Goal: Obtain resource: Obtain resource

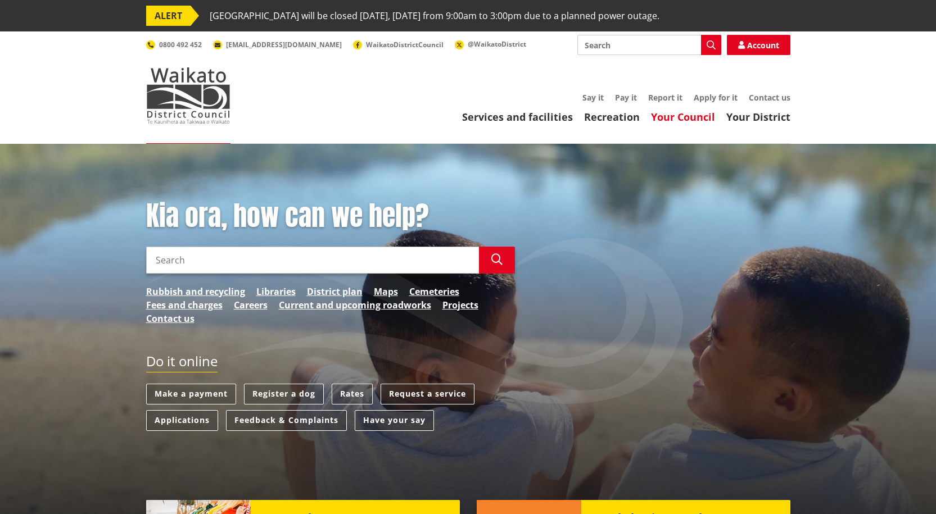
click at [689, 120] on link "Your Council" at bounding box center [683, 116] width 64 height 13
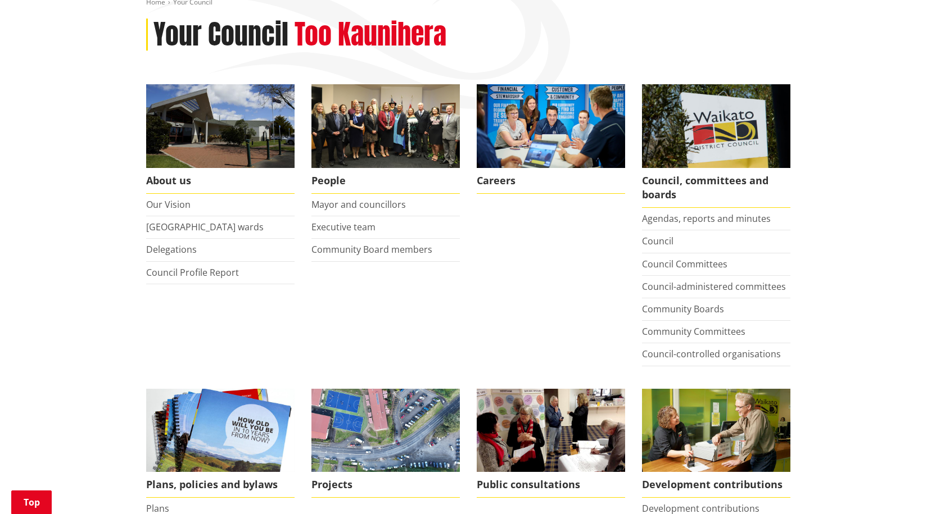
scroll to position [426, 0]
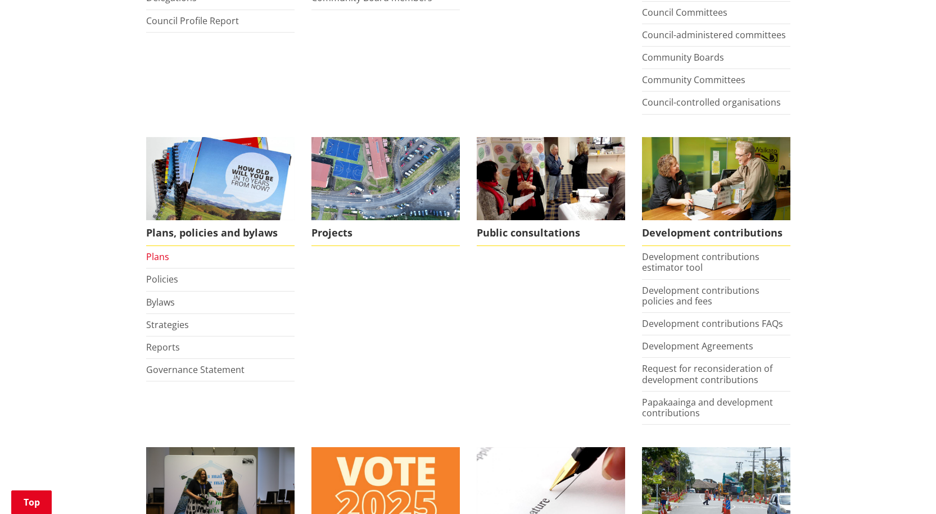
click at [156, 257] on link "Plans" at bounding box center [157, 257] width 23 height 12
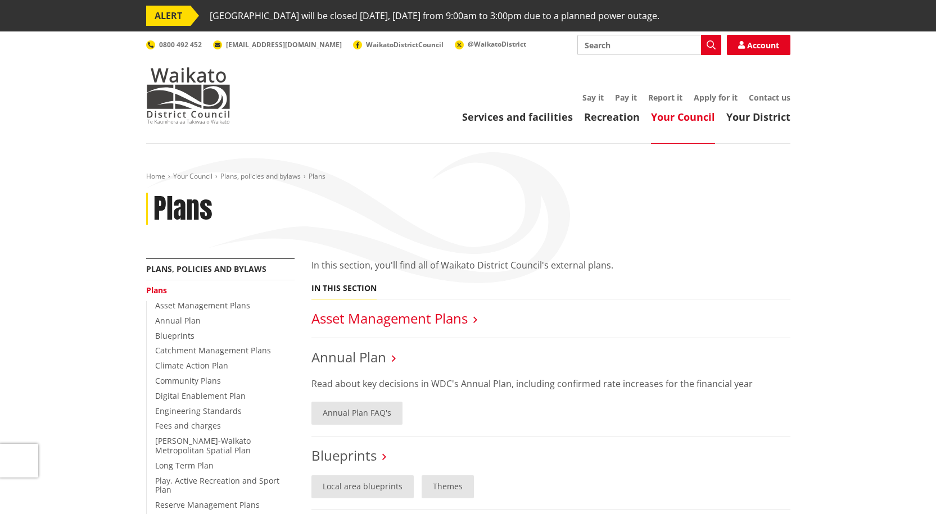
click at [396, 320] on link "Asset Management Plans" at bounding box center [389, 318] width 156 height 19
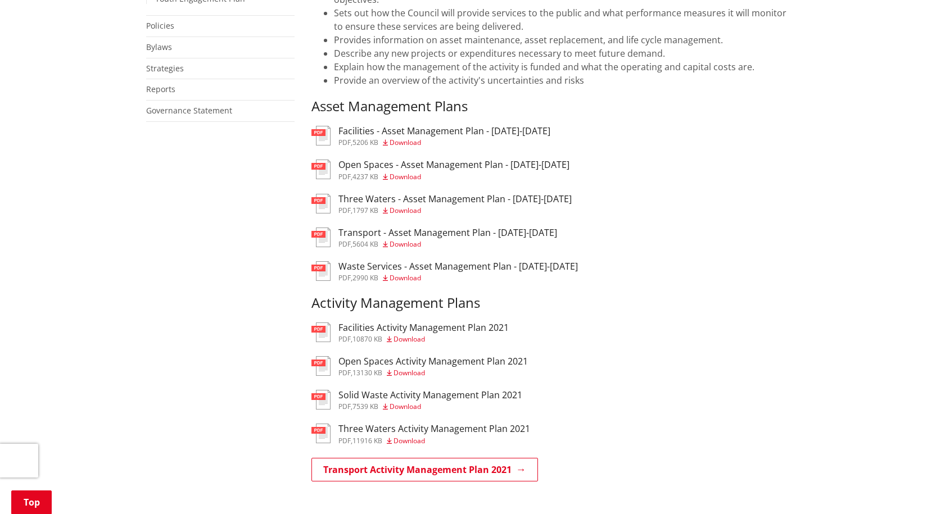
scroll to position [610, 0]
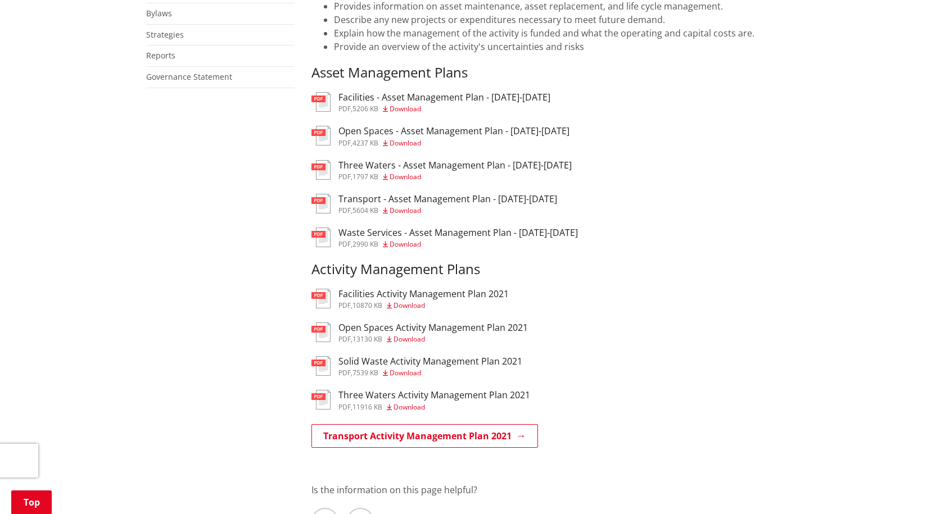
click at [403, 209] on span "Download" at bounding box center [405, 211] width 31 height 10
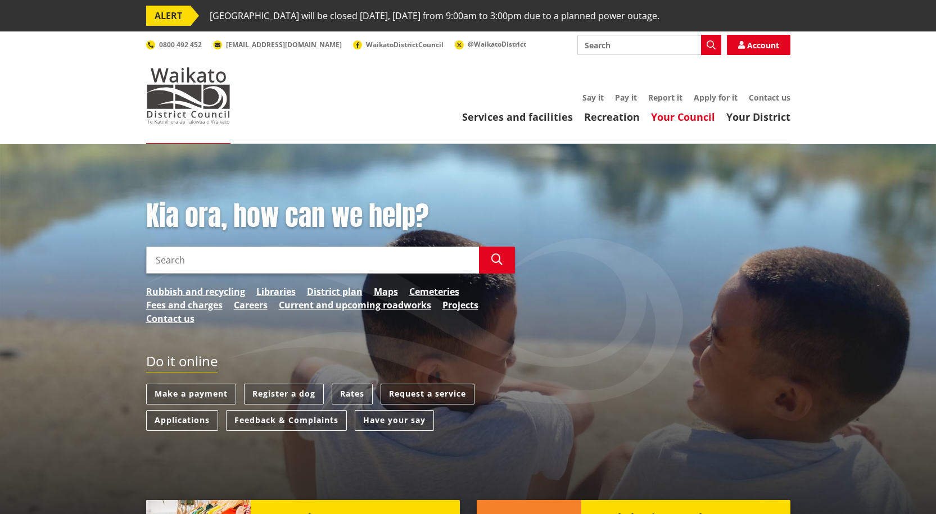
click at [702, 118] on link "Your Council" at bounding box center [683, 116] width 64 height 13
click at [685, 115] on link "Your Council" at bounding box center [683, 116] width 64 height 13
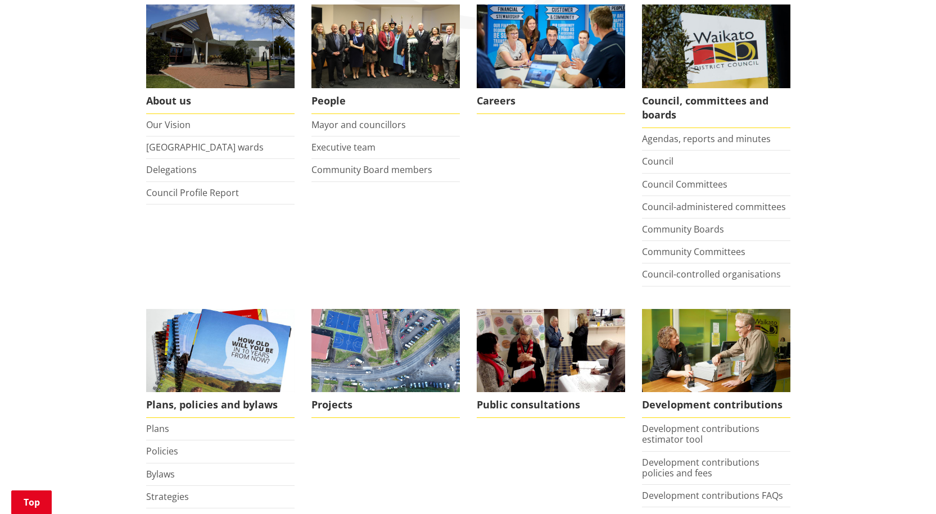
scroll to position [323, 0]
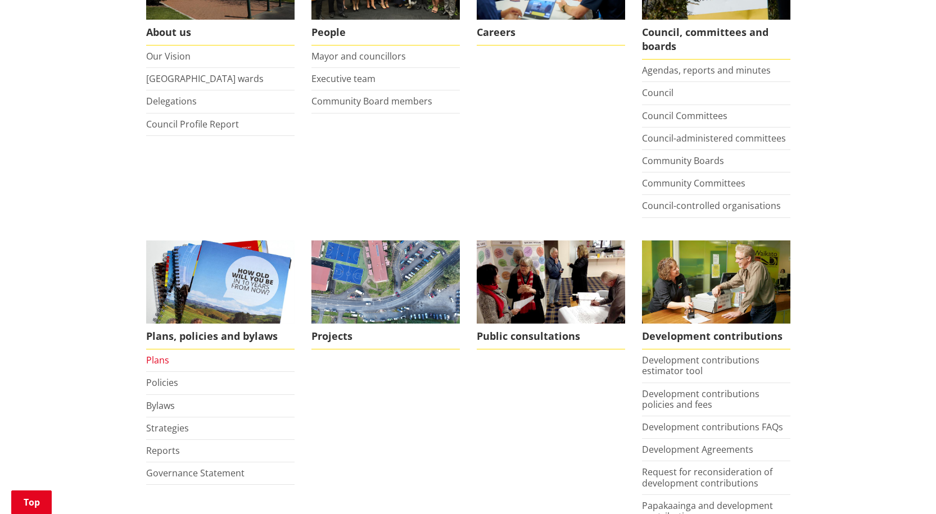
click at [157, 360] on link "Plans" at bounding box center [157, 360] width 23 height 12
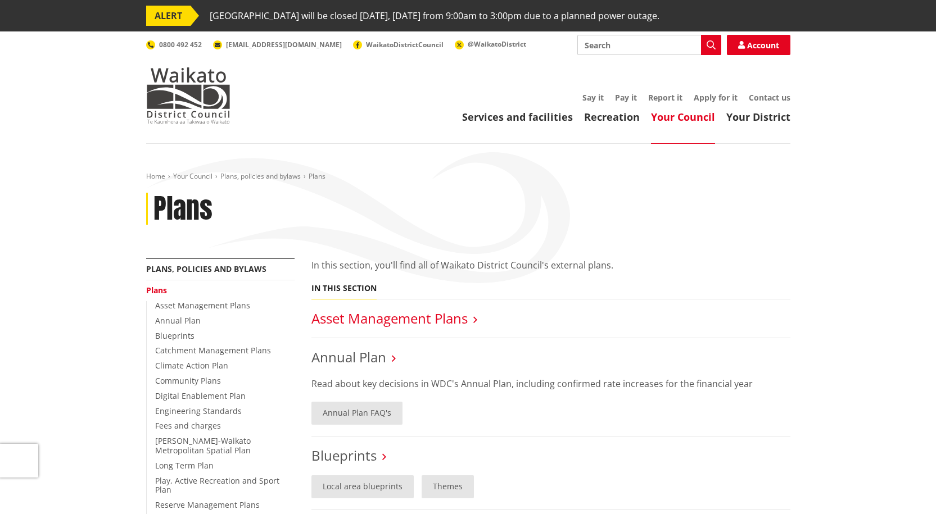
click at [399, 324] on link "Asset Management Plans" at bounding box center [389, 318] width 156 height 19
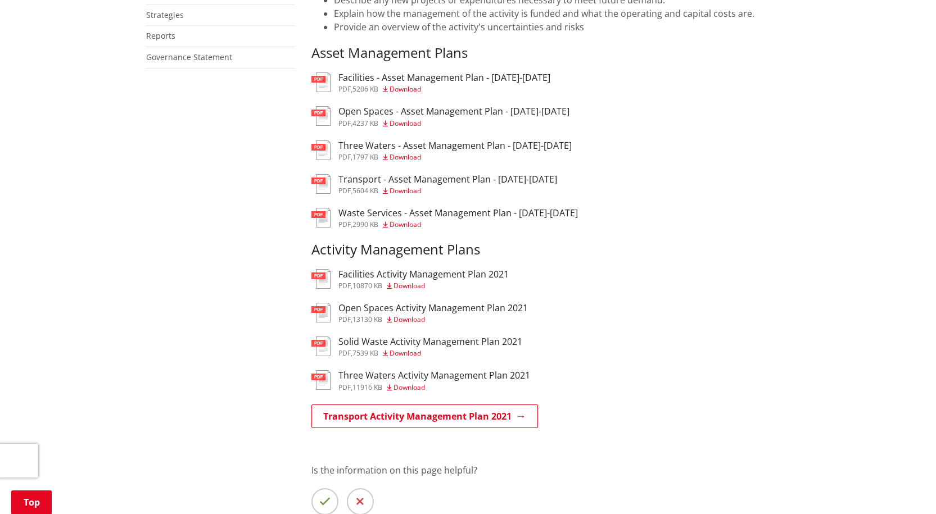
scroll to position [614, 0]
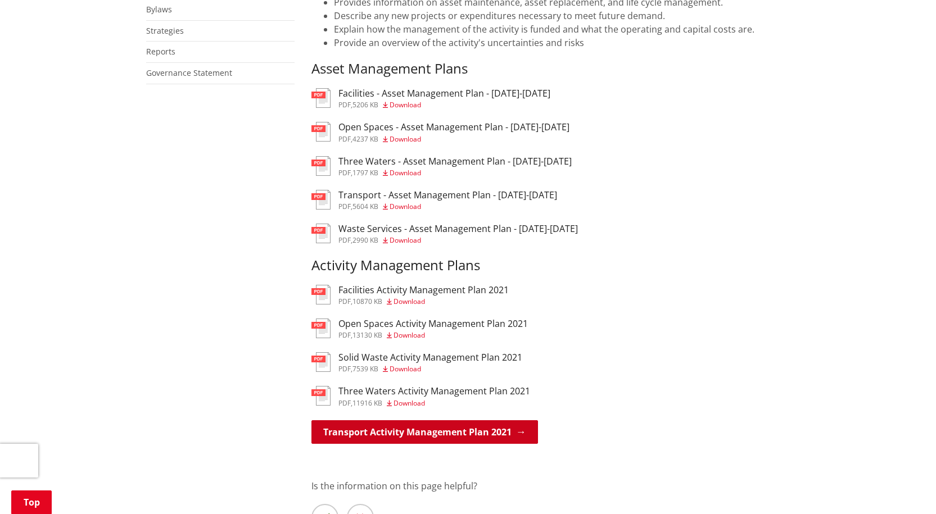
click at [415, 432] on link "Transport Activity Management Plan 2021" at bounding box center [424, 433] width 227 height 24
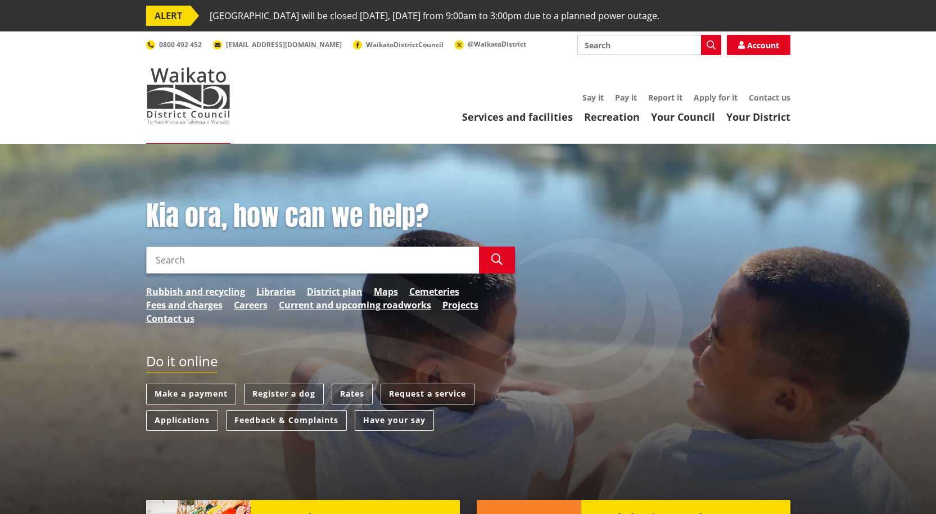
drag, startPoint x: 941, startPoint y: 86, endPoint x: 801, endPoint y: 66, distance: 141.4
click at [696, 114] on link "Your Council" at bounding box center [683, 116] width 64 height 13
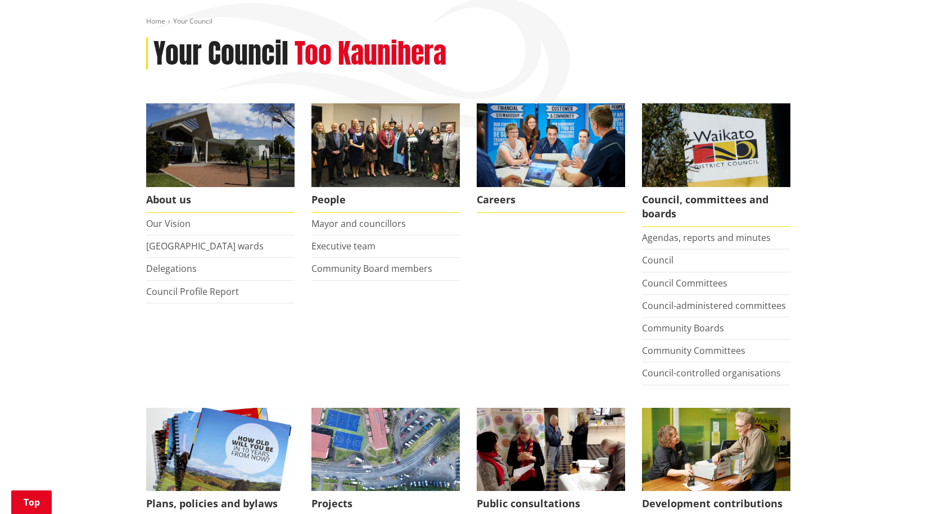
scroll to position [153, 0]
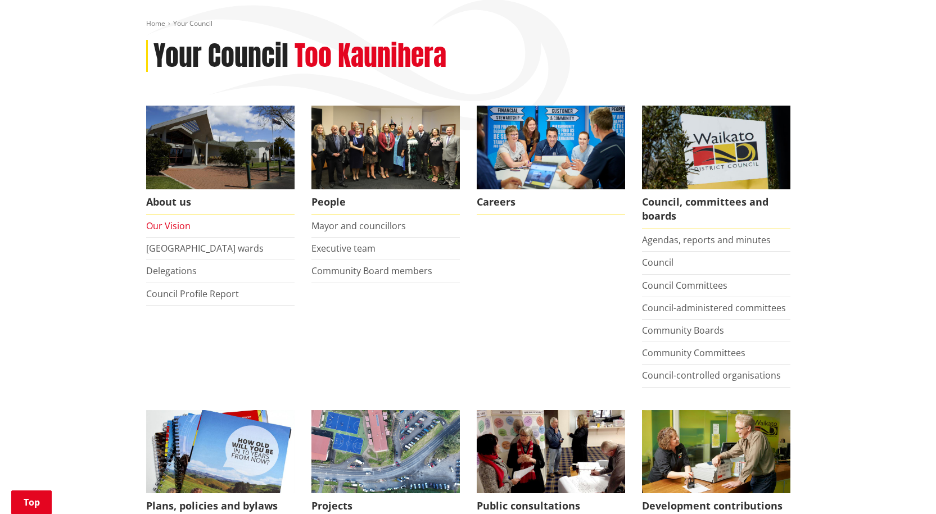
click at [172, 227] on link "Our Vision" at bounding box center [168, 226] width 44 height 12
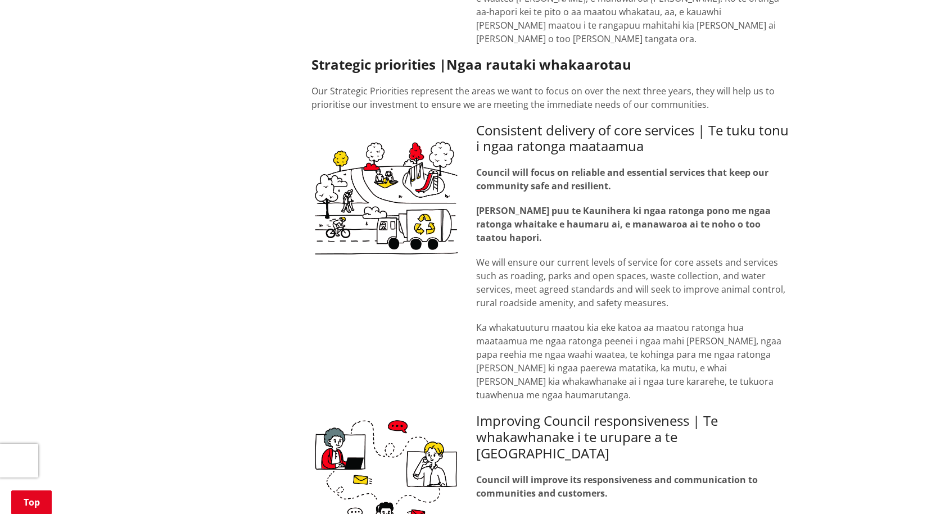
scroll to position [1450, 0]
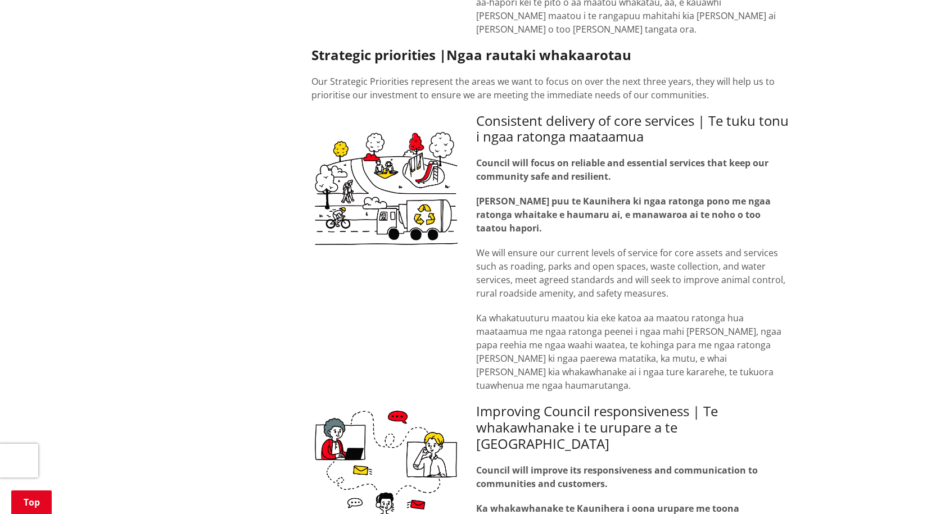
drag, startPoint x: 934, startPoint y: 207, endPoint x: 947, endPoint y: 250, distance: 44.8
click at [468, 304] on div "Consistent delivery of core services | Te tuku tonu i ngaa ratonga maataamua Co…" at bounding box center [633, 258] width 331 height 291
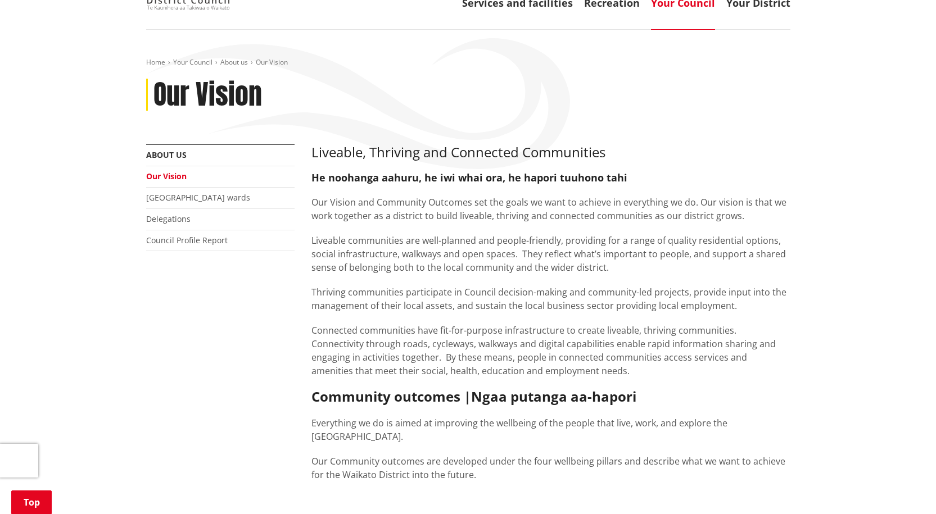
scroll to position [69, 0]
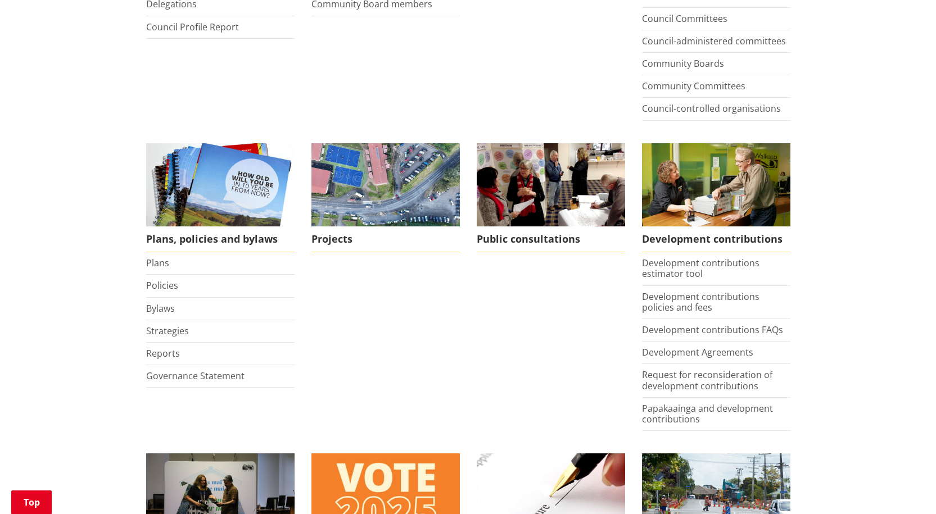
scroll to position [444, 0]
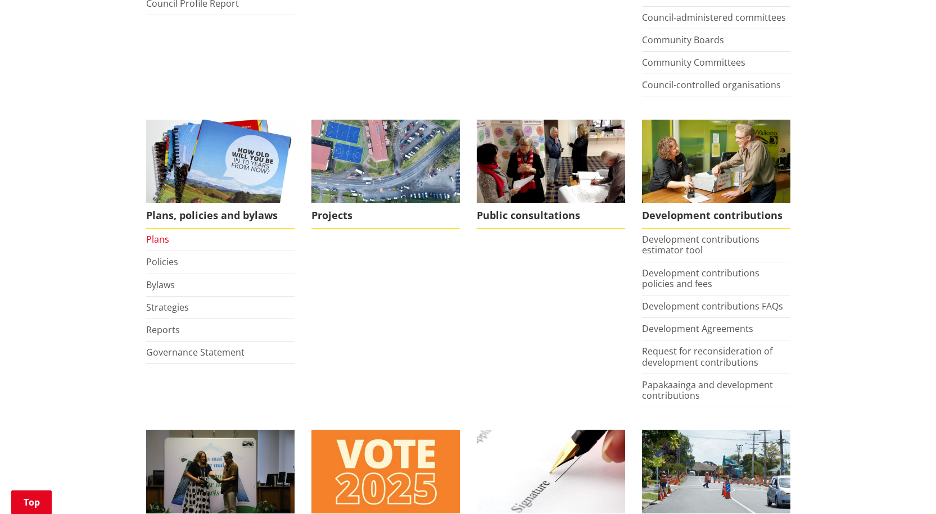
click at [155, 241] on link "Plans" at bounding box center [157, 239] width 23 height 12
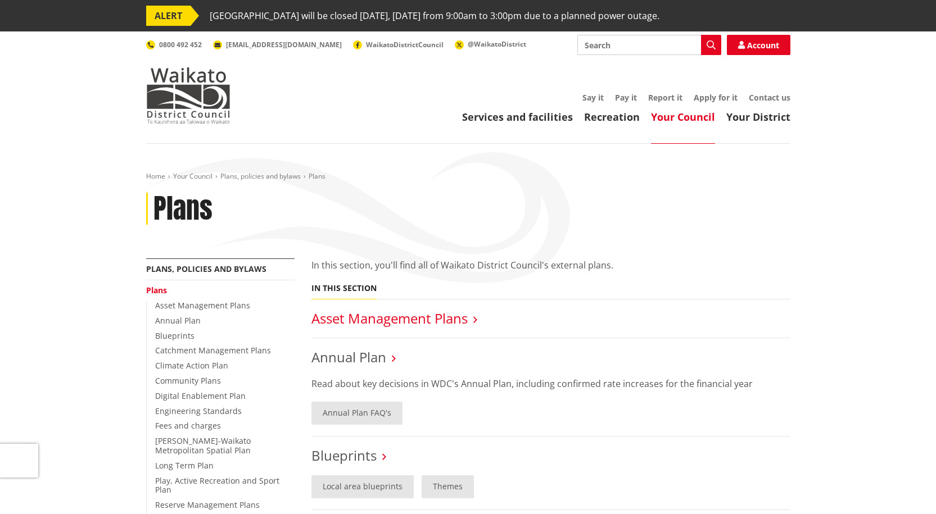
click at [409, 315] on link "Asset Management Plans" at bounding box center [389, 318] width 156 height 19
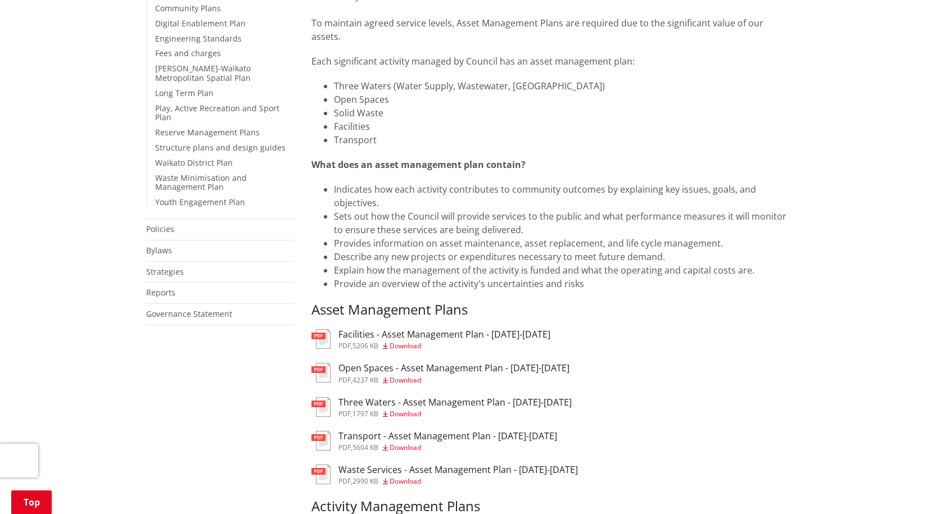
scroll to position [477, 0]
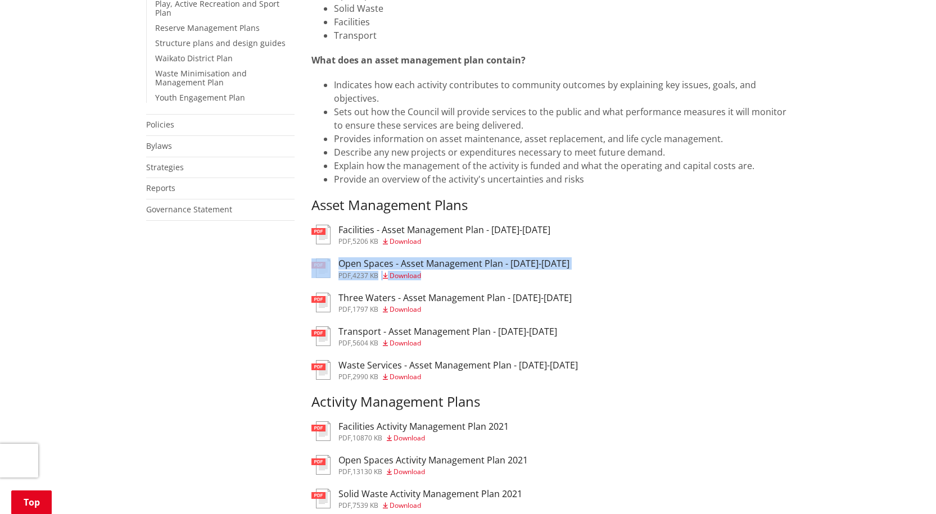
drag, startPoint x: 932, startPoint y: 217, endPoint x: 833, endPoint y: 270, distance: 112.4
click at [935, 256] on div "Home Your Council Plans, policies and bylaws Plans Asset Management Plans Asset…" at bounding box center [468, 214] width 936 height 1095
click at [683, 342] on div "pdf Transport - Asset Management Plan - [DATE]-[DATE] pdf , 5604 KB Download" at bounding box center [550, 338] width 479 height 22
click at [403, 342] on span "Download" at bounding box center [405, 343] width 31 height 10
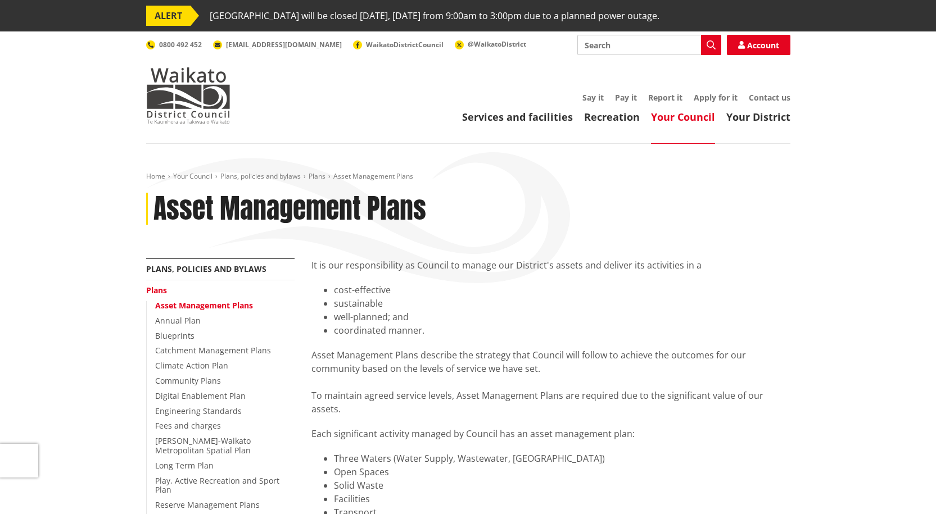
scroll to position [477, 0]
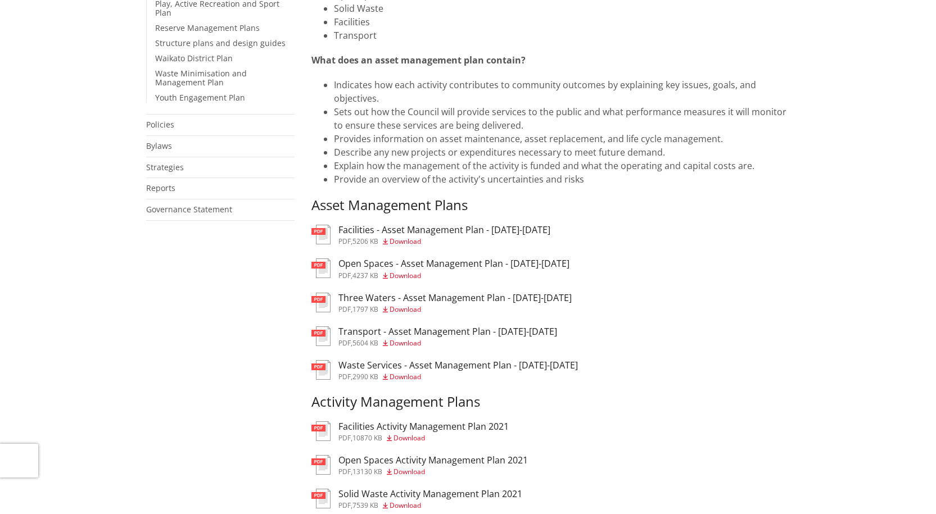
click at [395, 265] on h3 "Open Spaces - Asset Management Plan - 2025-2034" at bounding box center [453, 264] width 231 height 11
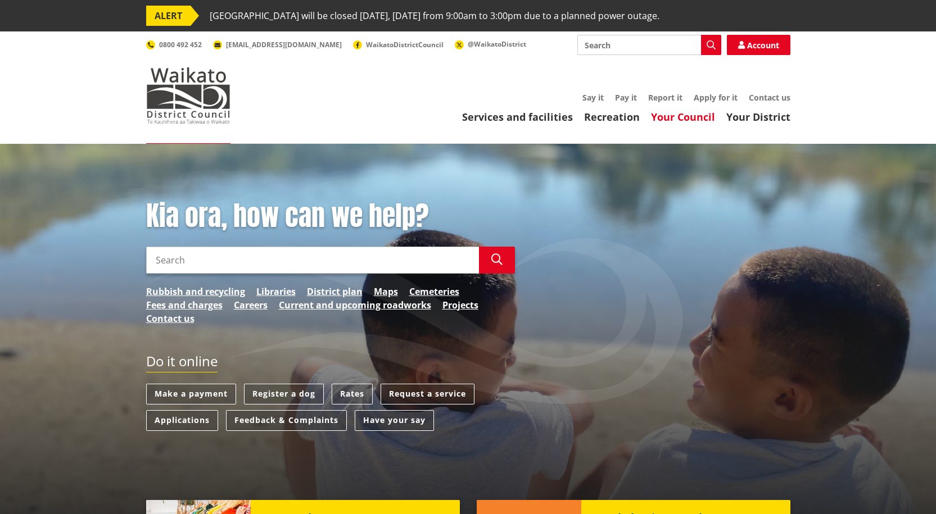
click at [686, 117] on link "Your Council" at bounding box center [683, 116] width 64 height 13
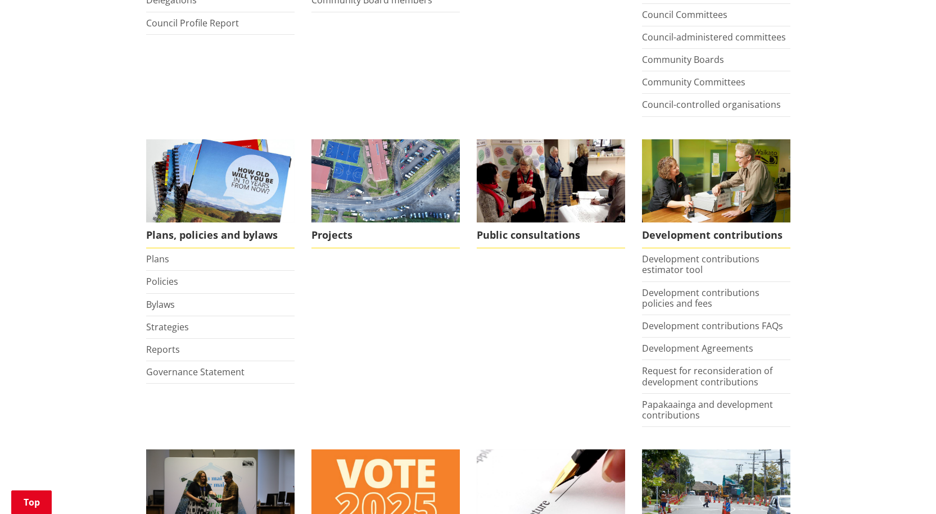
scroll to position [422, 0]
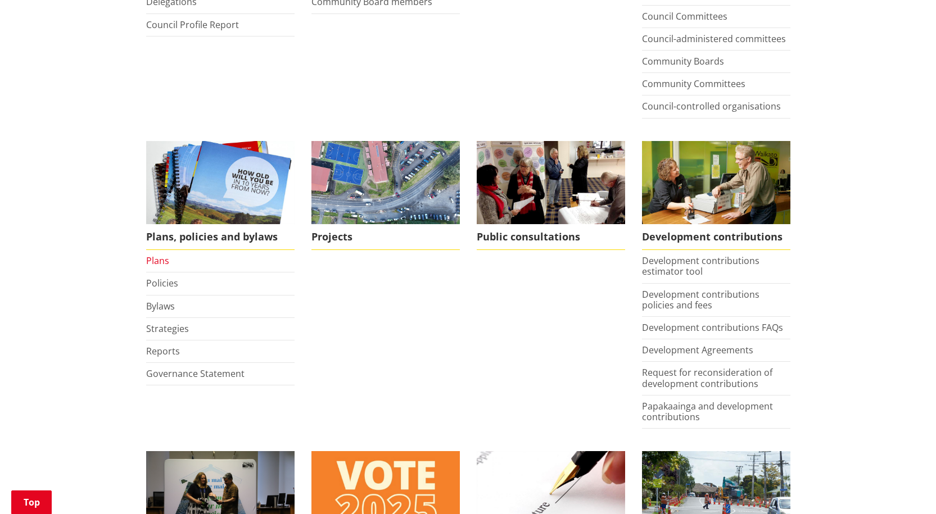
click at [154, 260] on link "Plans" at bounding box center [157, 261] width 23 height 12
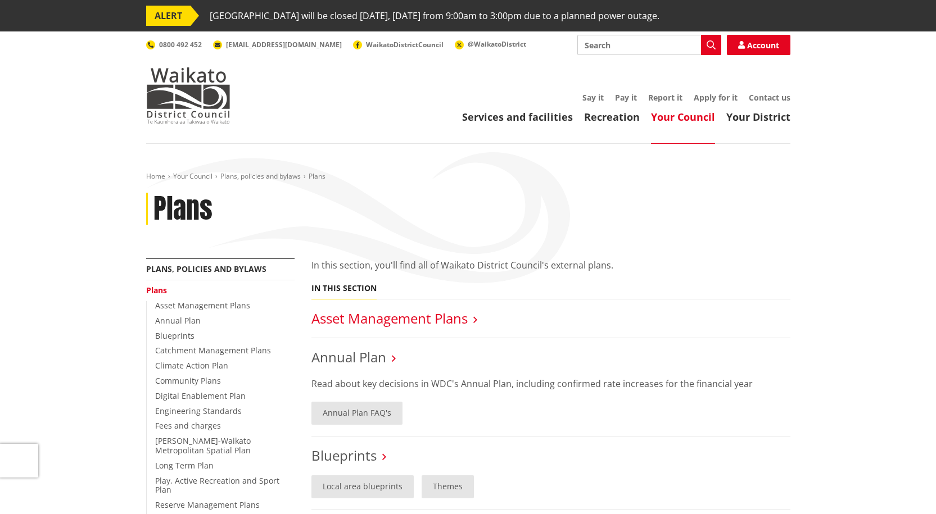
click at [363, 321] on link "Asset Management Plans" at bounding box center [389, 318] width 156 height 19
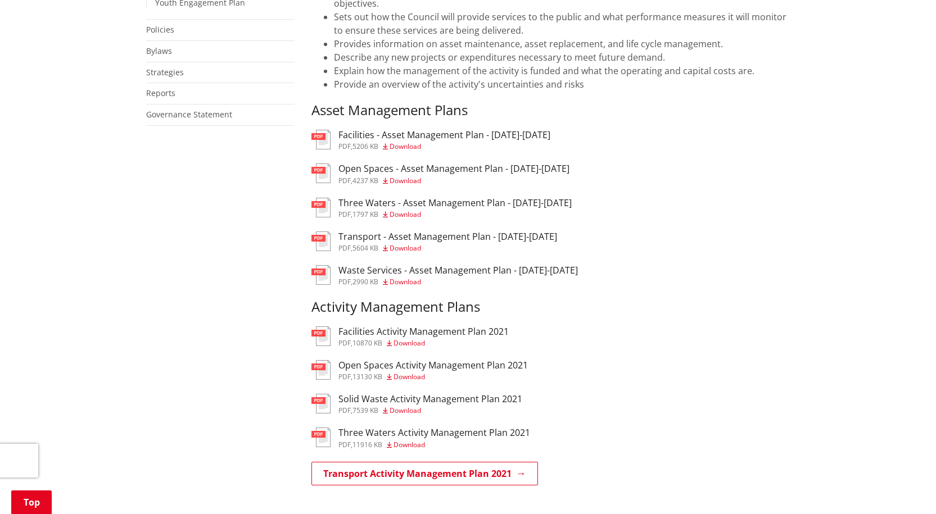
scroll to position [641, 0]
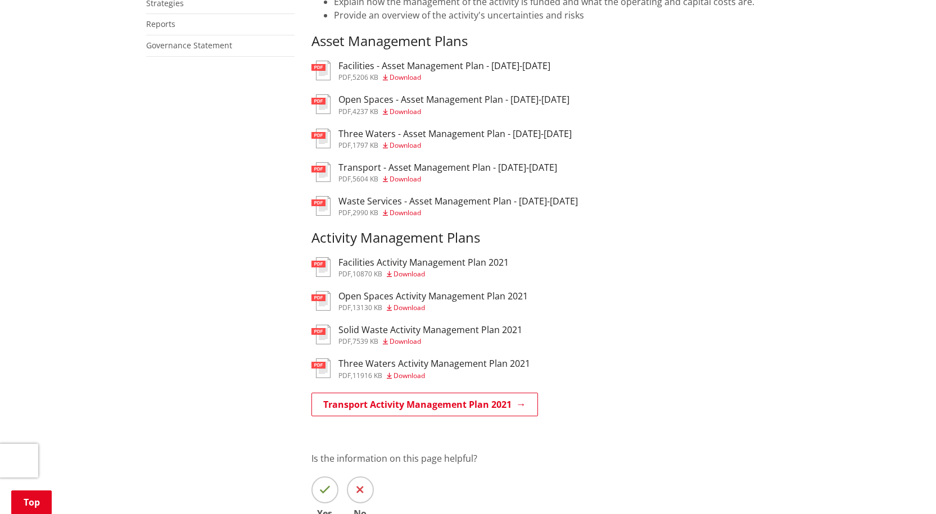
click at [363, 296] on h3 "Open Spaces Activity Management Plan 2021" at bounding box center [432, 296] width 189 height 11
